Goal: Navigation & Orientation: Go to known website

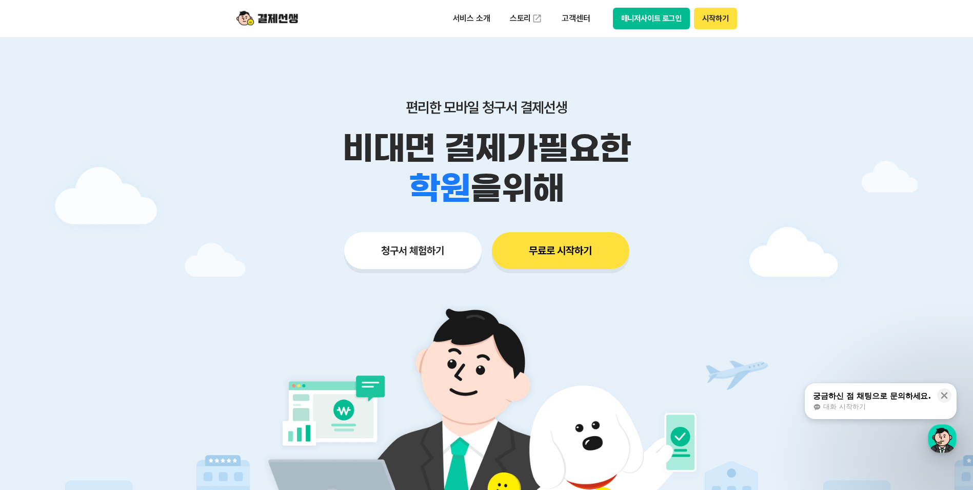
click at [639, 26] on button "매니저사이트 로그인" at bounding box center [651, 19] width 77 height 22
click at [650, 21] on button "매니저사이트 로그인" at bounding box center [651, 19] width 77 height 22
click at [656, 24] on button "매니저사이트 로그인" at bounding box center [651, 19] width 77 height 22
click at [647, 17] on button "매니저사이트 로그인" at bounding box center [651, 19] width 77 height 22
click at [635, 22] on button "매니저사이트 로그인" at bounding box center [651, 19] width 77 height 22
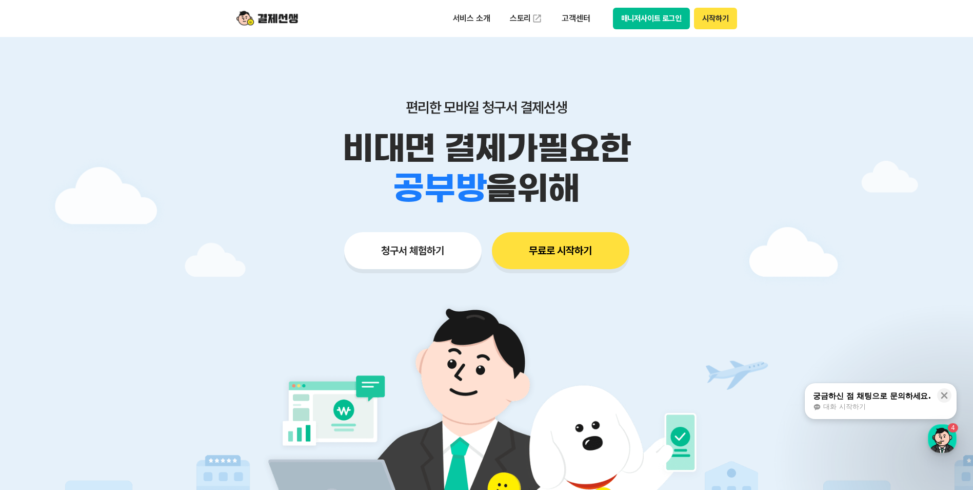
click at [663, 11] on button "매니저사이트 로그인" at bounding box center [651, 19] width 77 height 22
